Goal: Task Accomplishment & Management: Manage account settings

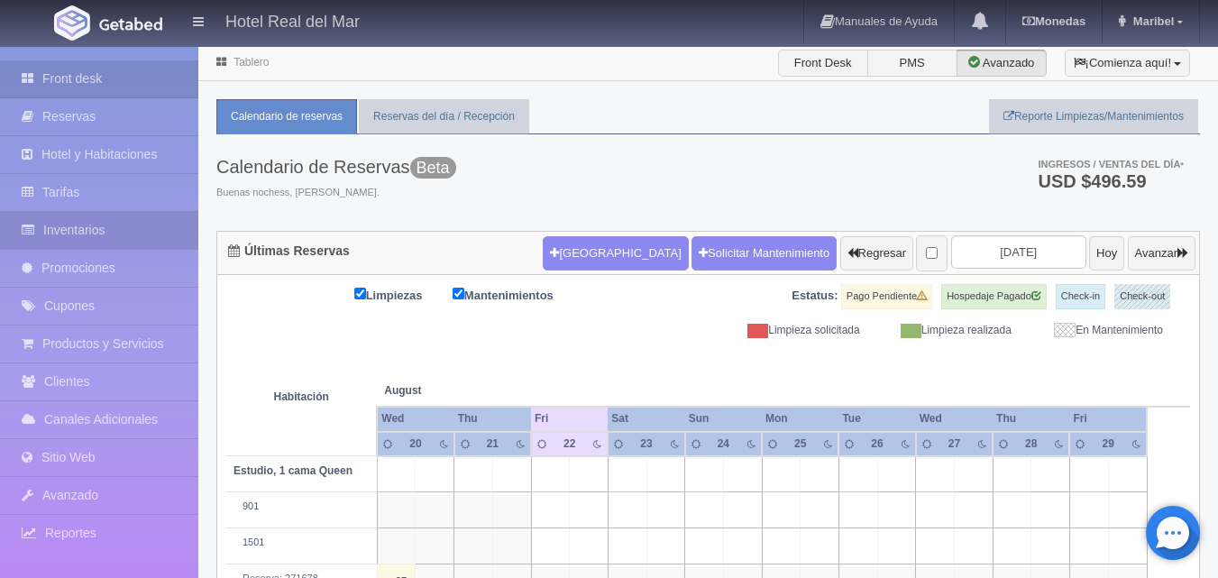
click at [95, 233] on link "Inventarios" at bounding box center [99, 230] width 198 height 37
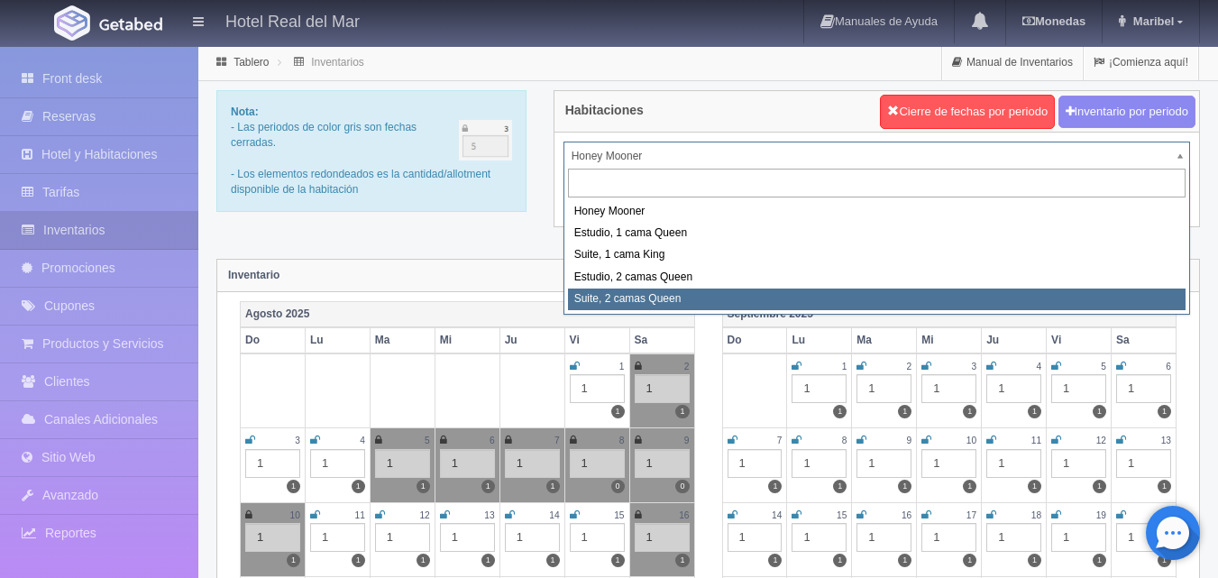
select select "2271"
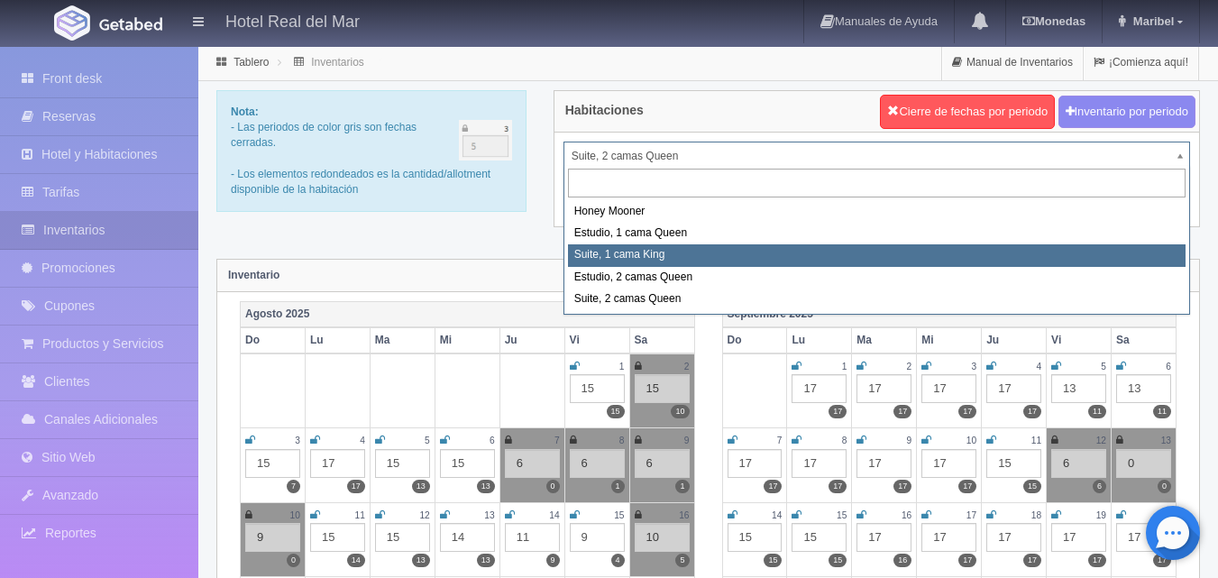
select select "2269"
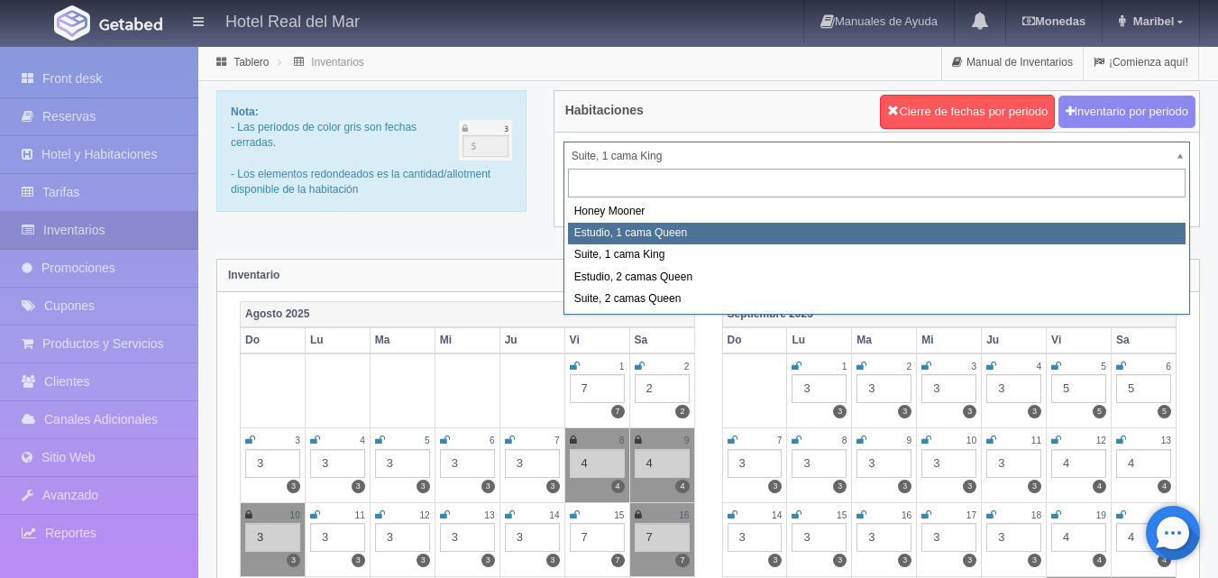
select select "2268"
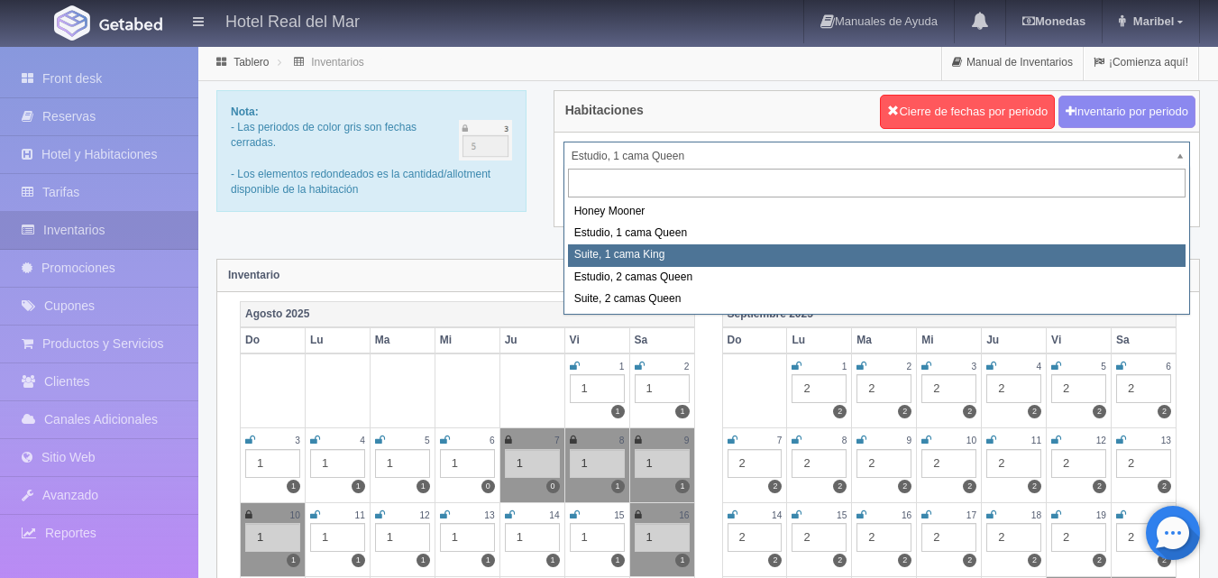
select select "2269"
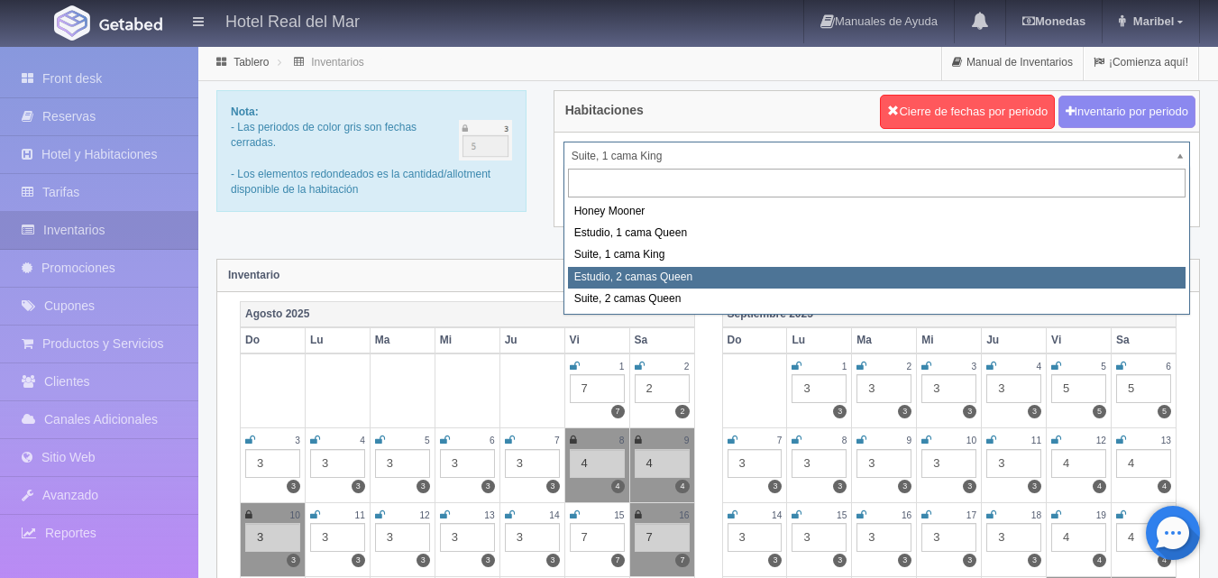
select select "2270"
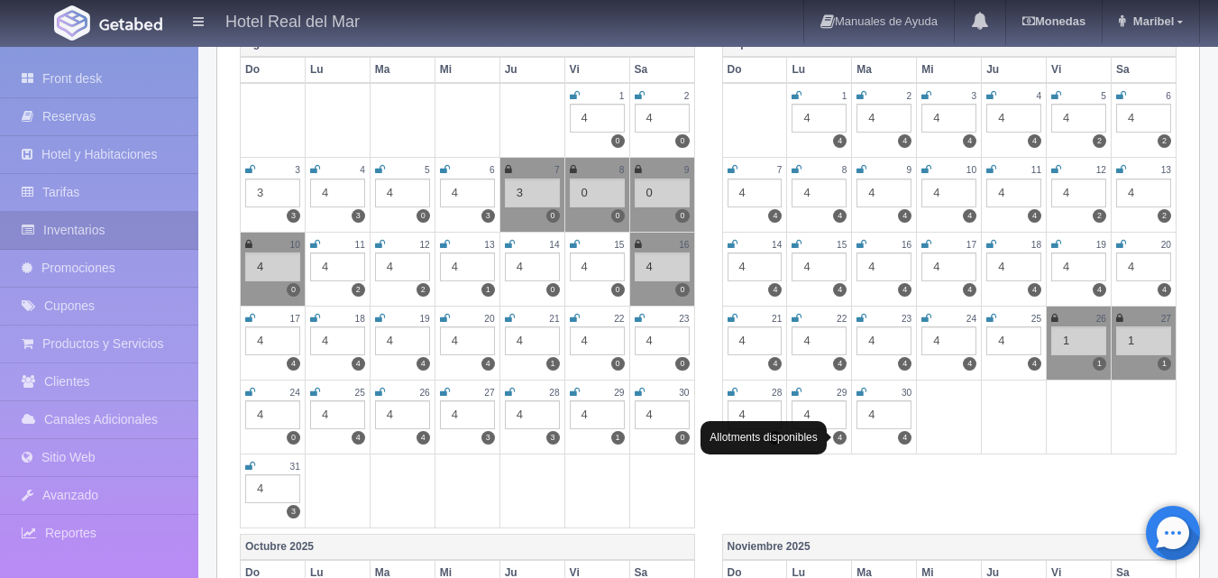
scroll to position [361, 0]
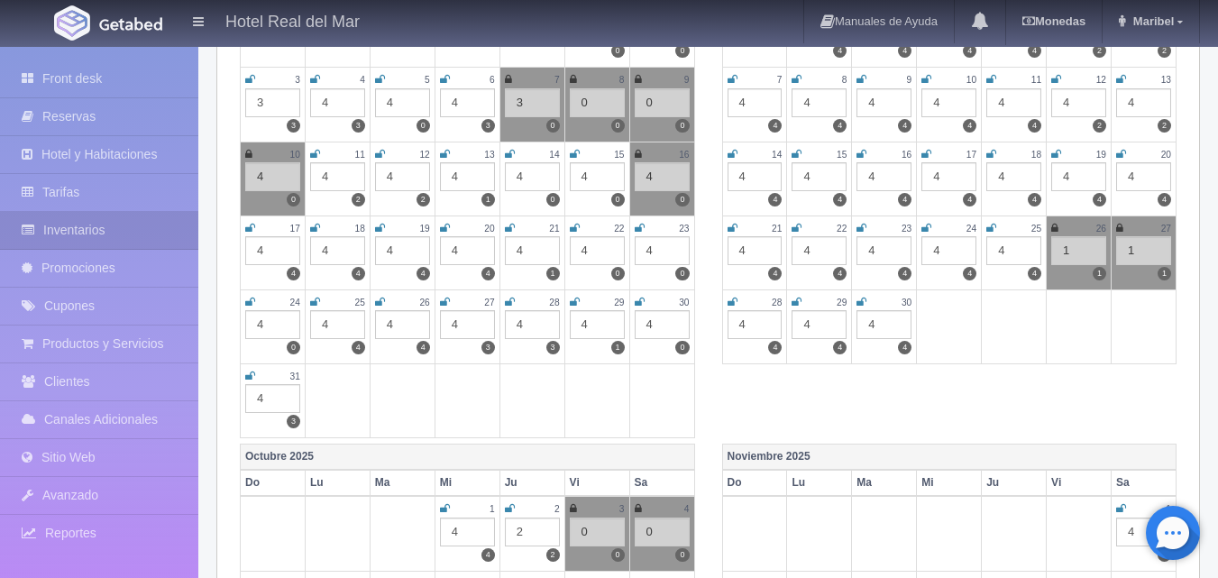
click at [574, 303] on icon at bounding box center [575, 302] width 10 height 11
click at [638, 304] on icon at bounding box center [640, 302] width 10 height 11
